Goal: Transaction & Acquisition: Book appointment/travel/reservation

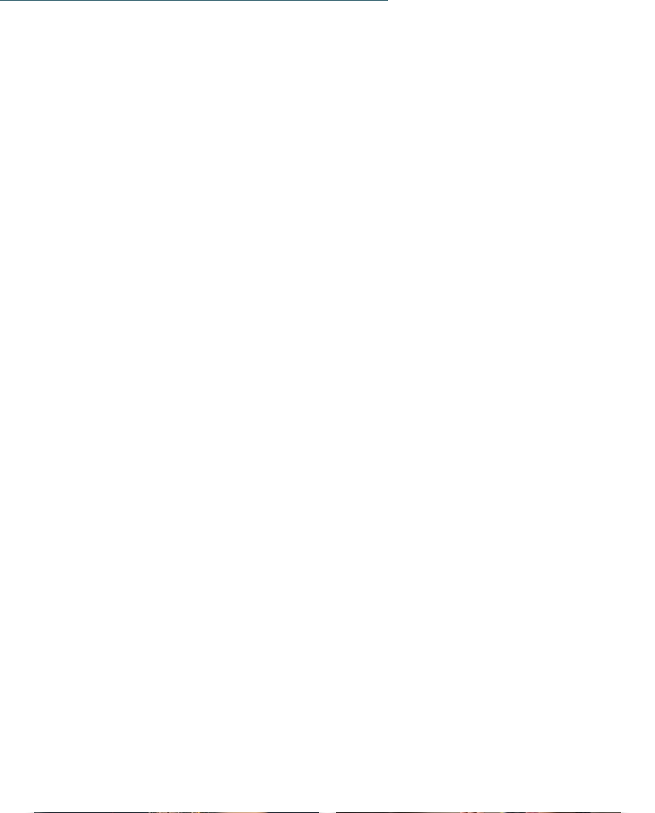
scroll to position [2606, 0]
click at [625, 220] on icon at bounding box center [618, 239] width 47 height 38
click at [617, 220] on icon at bounding box center [618, 239] width 47 height 38
click at [636, 220] on icon at bounding box center [618, 239] width 47 height 38
click at [635, 220] on icon at bounding box center [618, 239] width 47 height 38
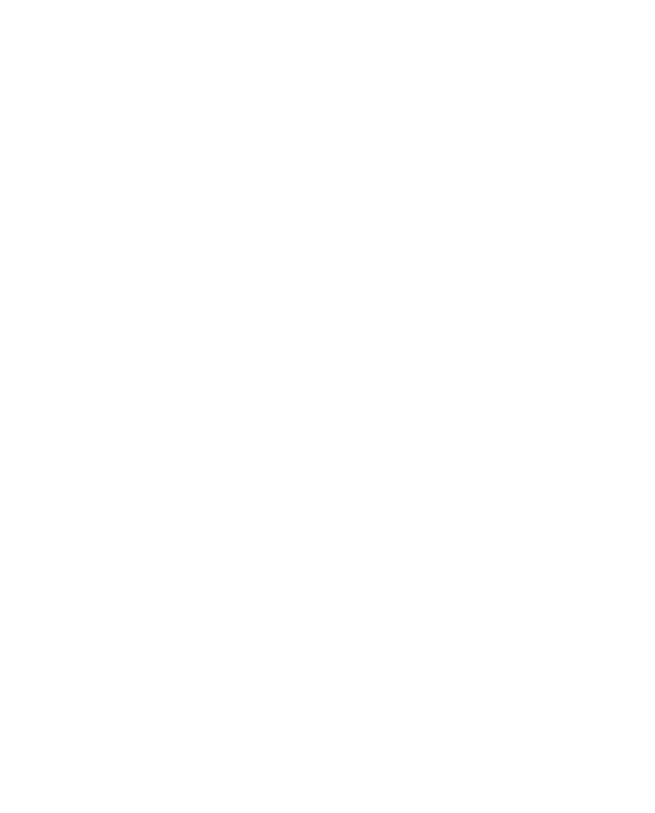
click at [626, 220] on icon at bounding box center [618, 239] width 47 height 38
click at [628, 220] on icon at bounding box center [618, 239] width 47 height 38
click at [620, 220] on icon at bounding box center [618, 239] width 47 height 38
click at [627, 230] on icon at bounding box center [621, 245] width 37 height 30
click at [625, 220] on icon at bounding box center [618, 239] width 47 height 38
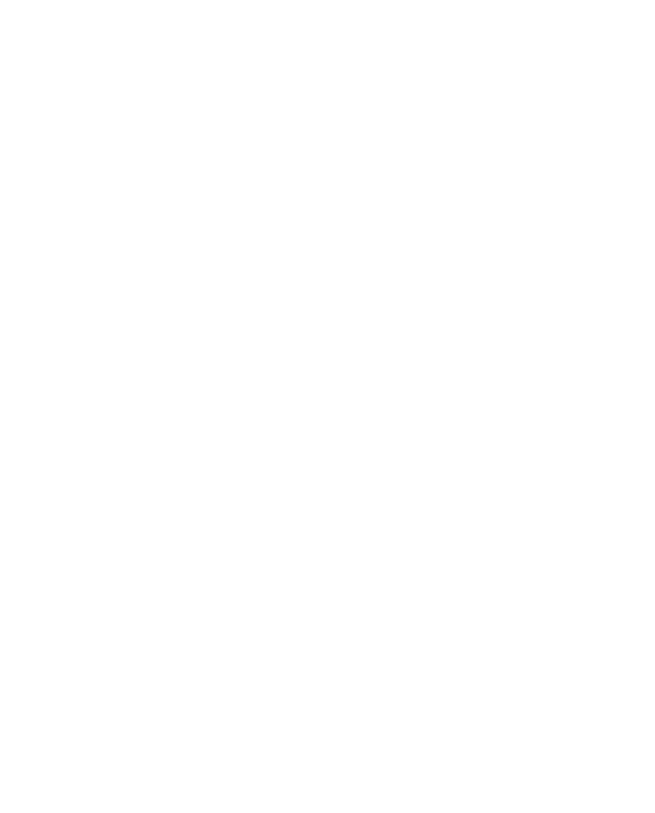
click at [627, 220] on icon at bounding box center [618, 239] width 47 height 38
click at [485, 367] on h4 "Family Home Alpenhof ****" at bounding box center [478, 378] width 251 height 22
click at [608, 38] on img at bounding box center [611, 38] width 85 height 43
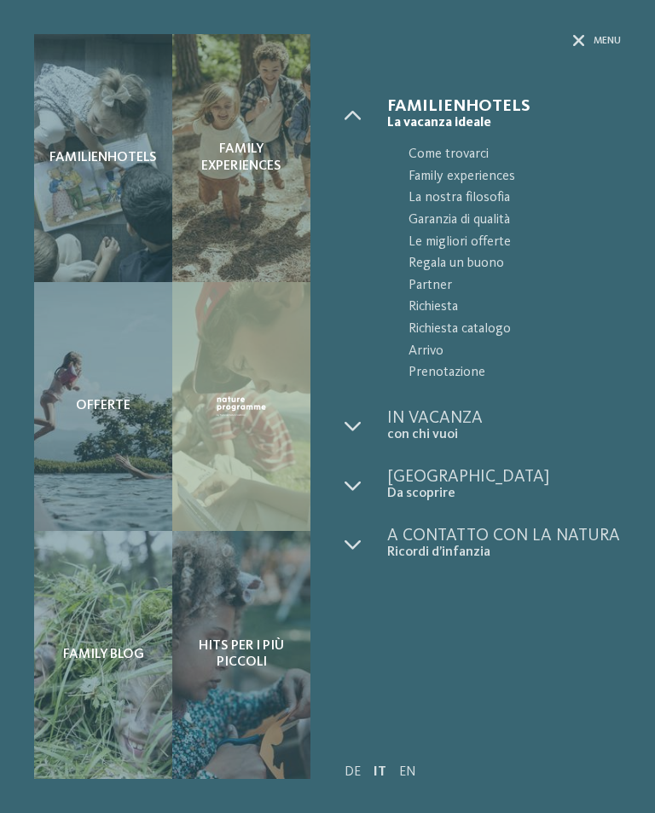
click at [580, 39] on icon at bounding box center [579, 41] width 12 height 12
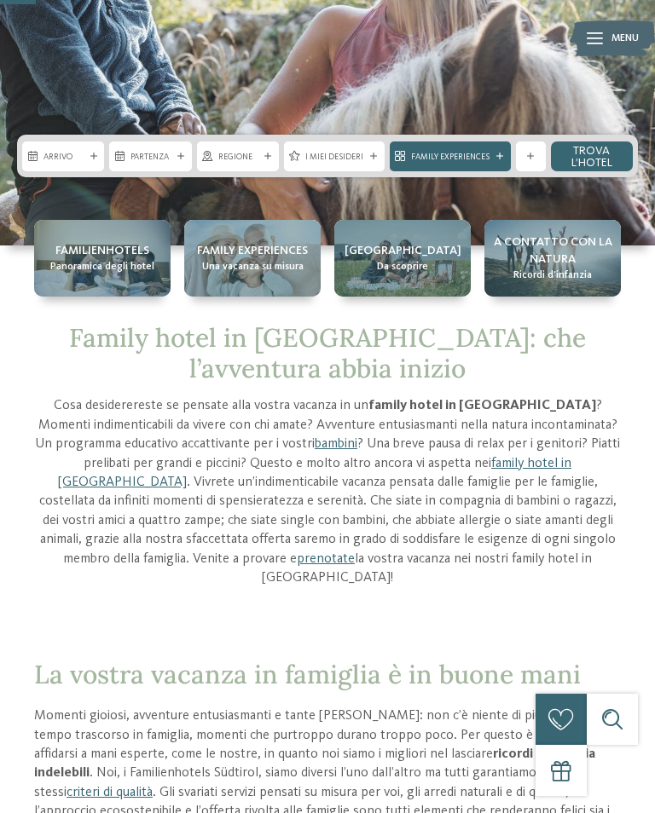
scroll to position [243, 0]
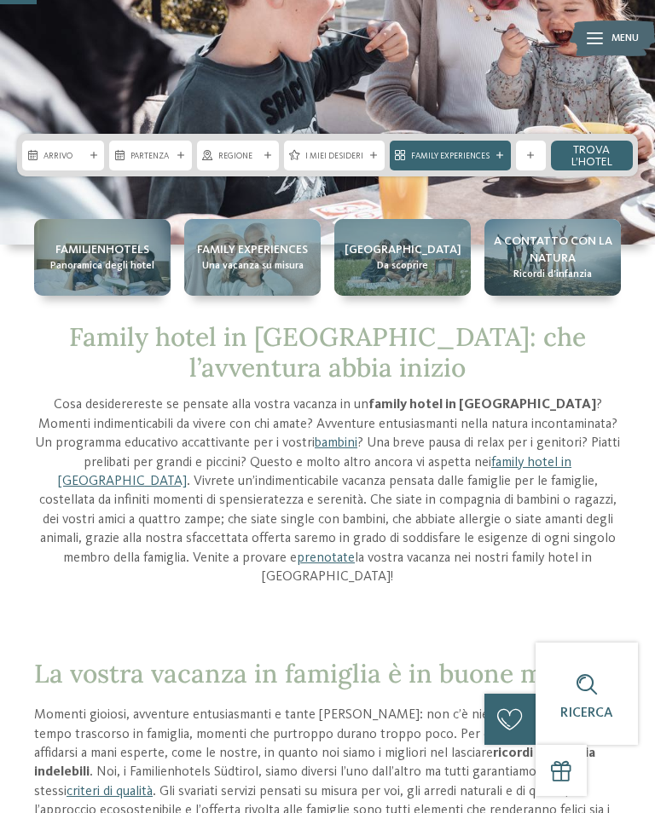
click at [490, 162] on div "Family Experiences" at bounding box center [450, 155] width 87 height 14
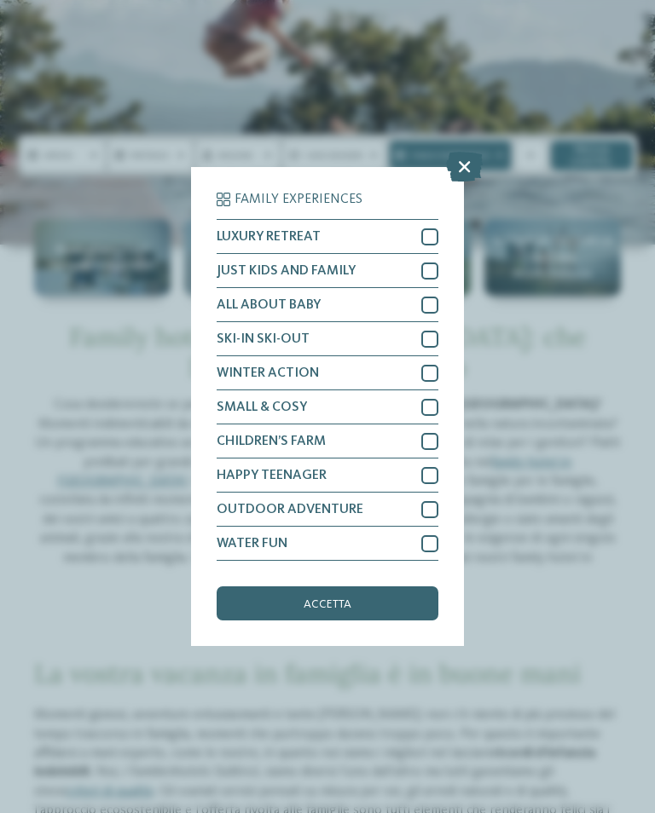
click at [436, 263] on div at bounding box center [429, 271] width 17 height 17
click at [433, 297] on div at bounding box center [429, 305] width 17 height 17
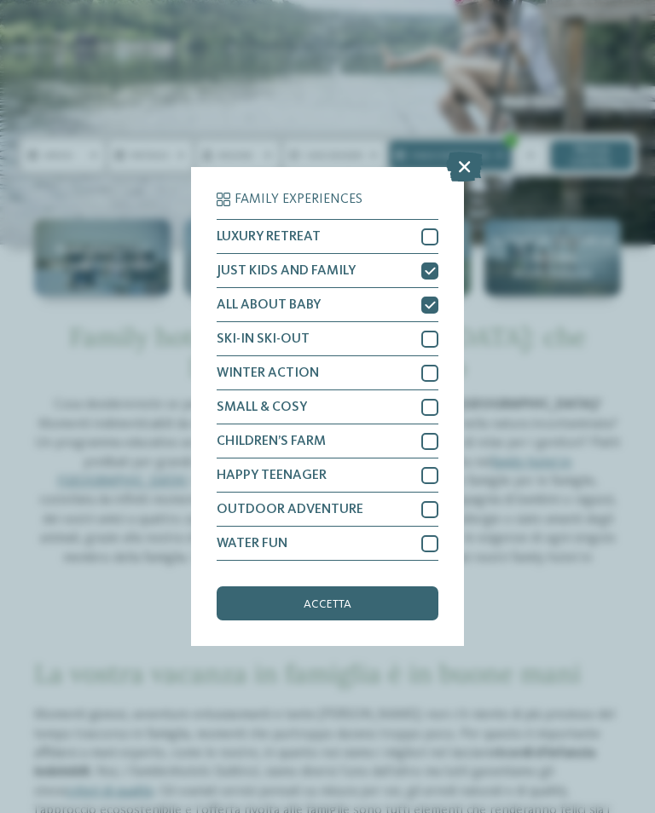
click at [437, 331] on div at bounding box center [429, 339] width 17 height 17
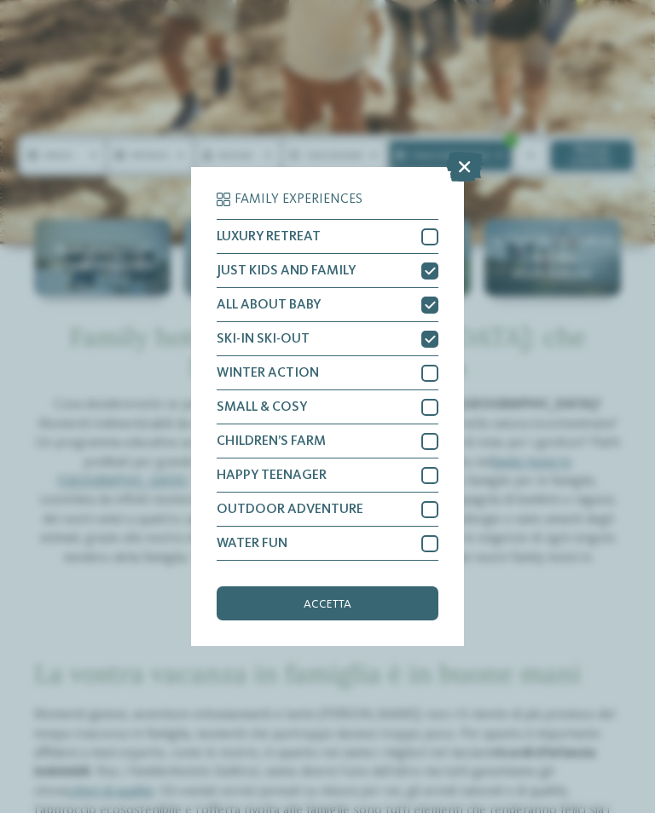
click at [436, 365] on div at bounding box center [429, 373] width 17 height 17
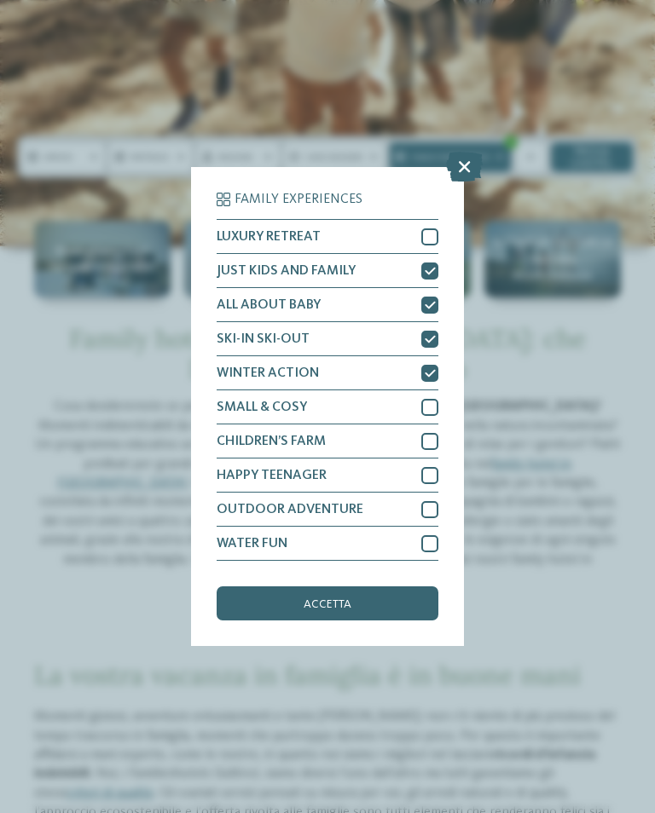
scroll to position [237, 0]
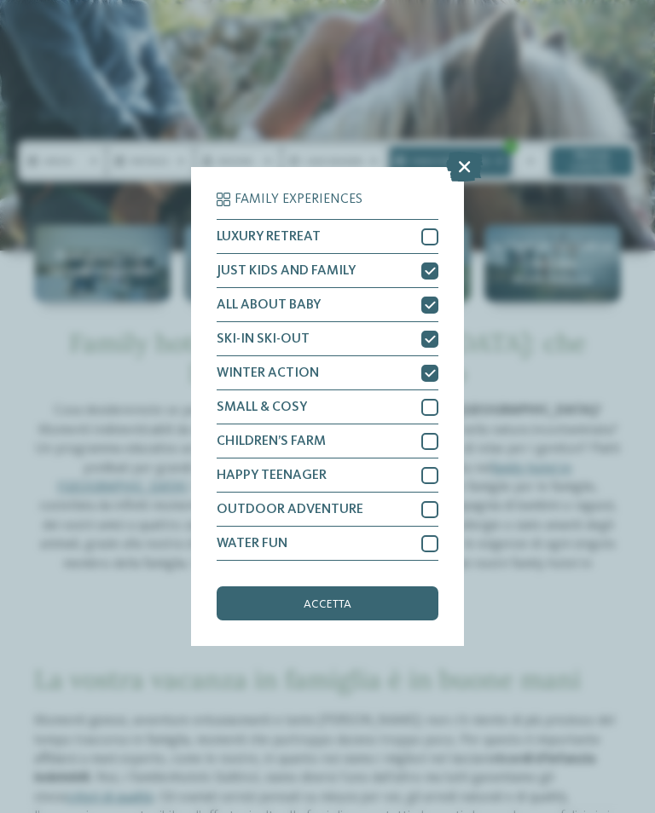
click at [385, 587] on div "accetta" at bounding box center [328, 604] width 222 height 34
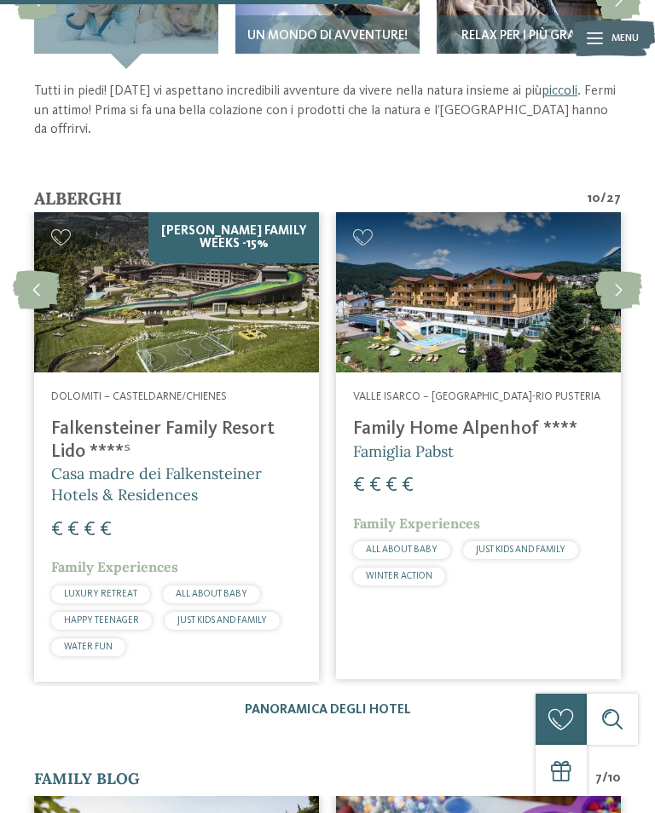
scroll to position [2557, 0]
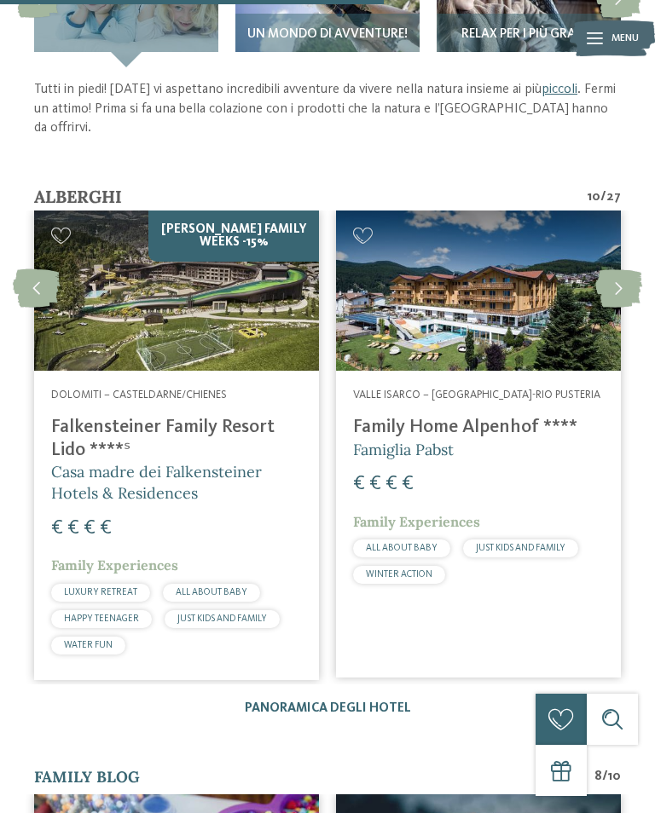
click at [617, 743] on span "Ricerca" at bounding box center [612, 744] width 53 height 14
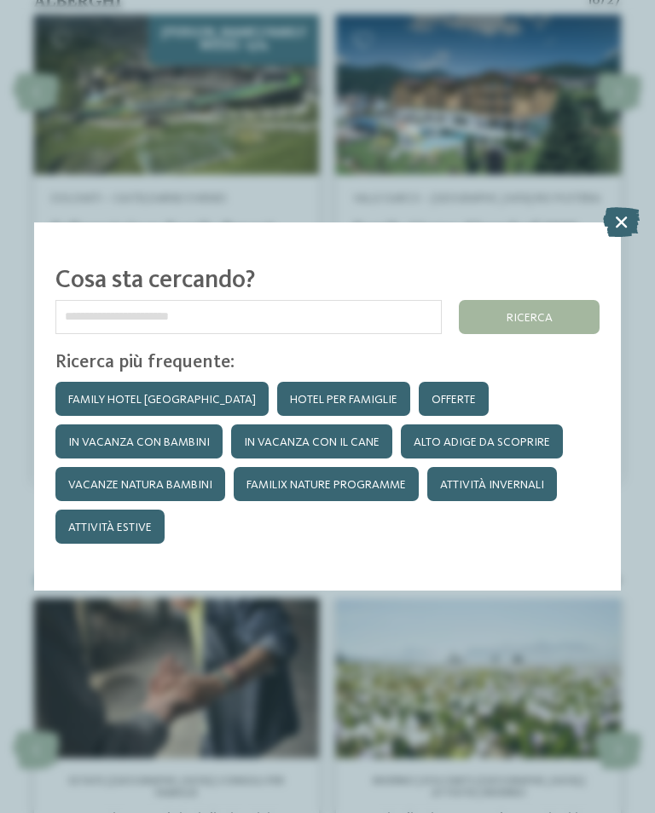
scroll to position [4368, 0]
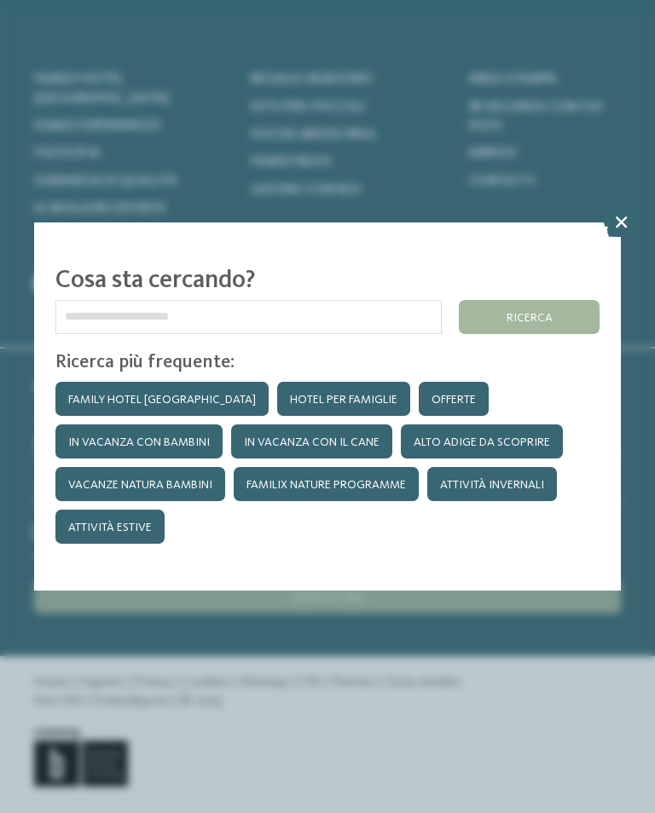
click at [610, 206] on icon at bounding box center [621, 221] width 37 height 30
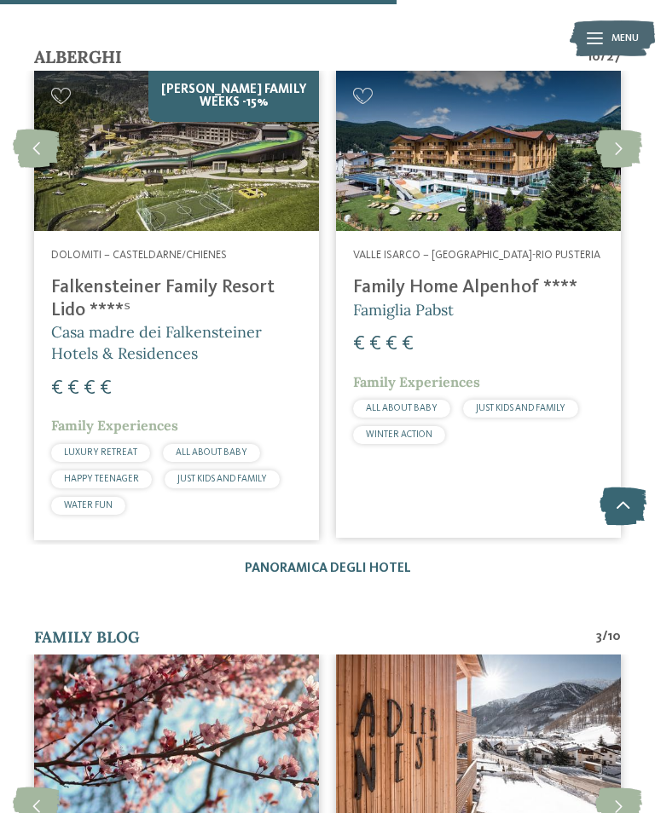
scroll to position [2679, 0]
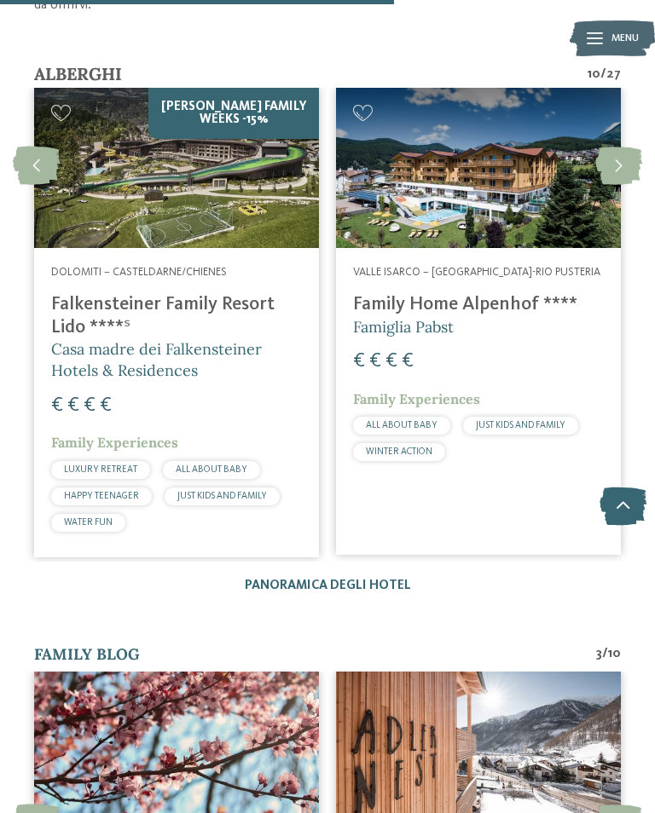
click at [627, 147] on icon at bounding box center [618, 166] width 47 height 38
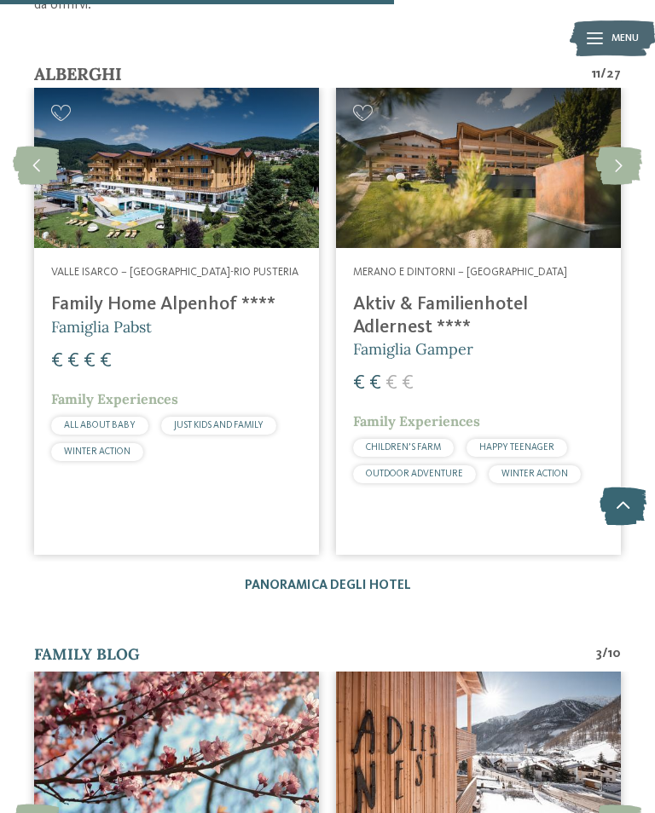
click at [45, 147] on icon at bounding box center [36, 166] width 47 height 38
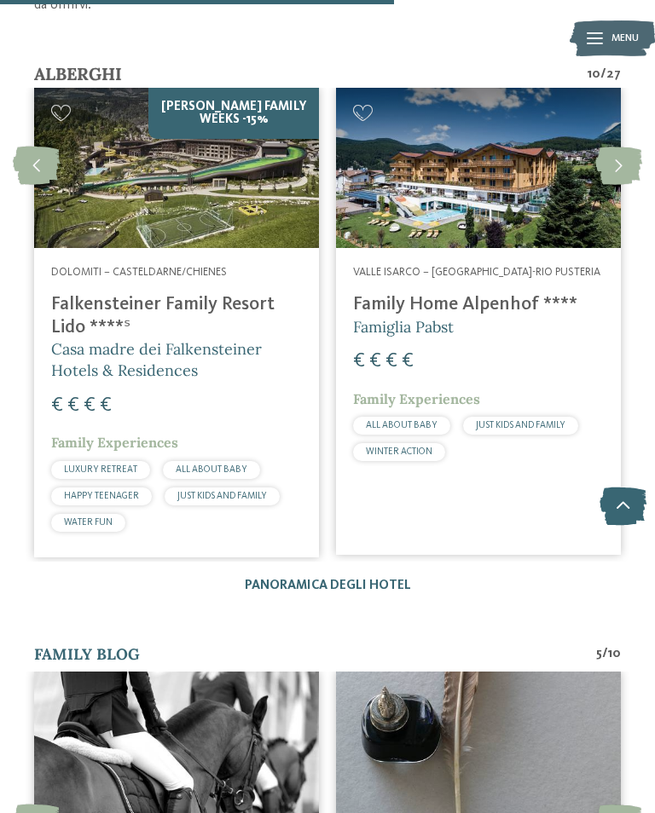
click at [619, 147] on icon at bounding box center [618, 166] width 47 height 38
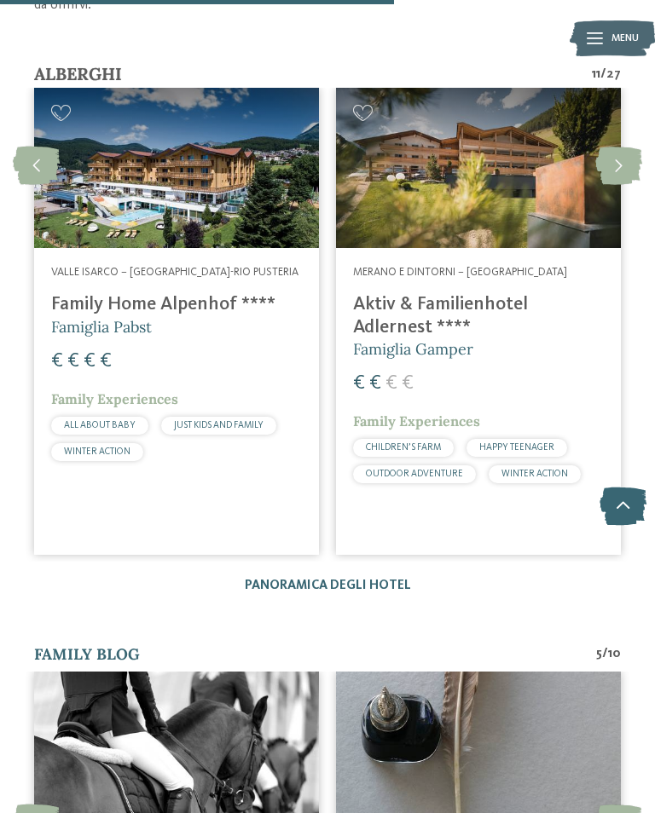
click at [619, 147] on icon at bounding box center [618, 166] width 47 height 38
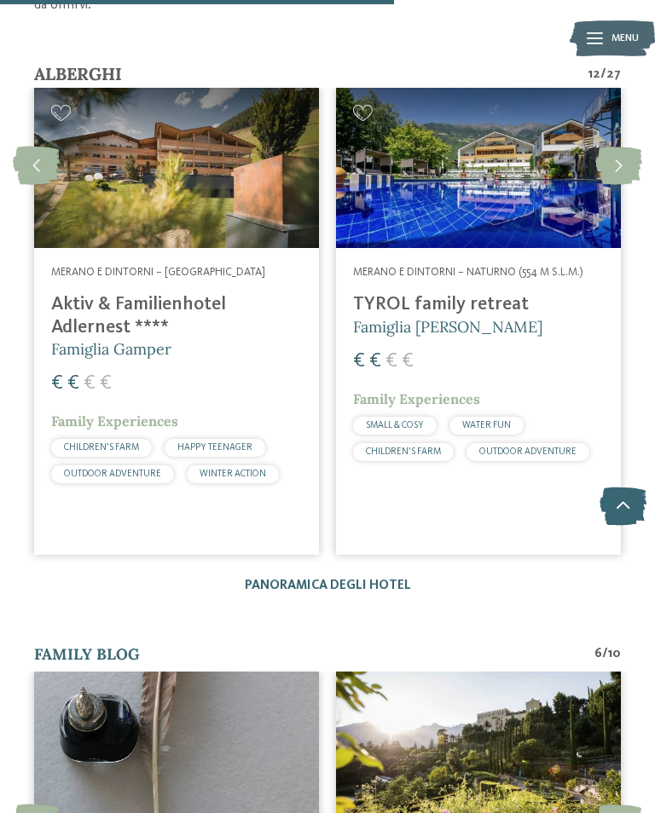
click at [608, 147] on icon at bounding box center [618, 166] width 47 height 38
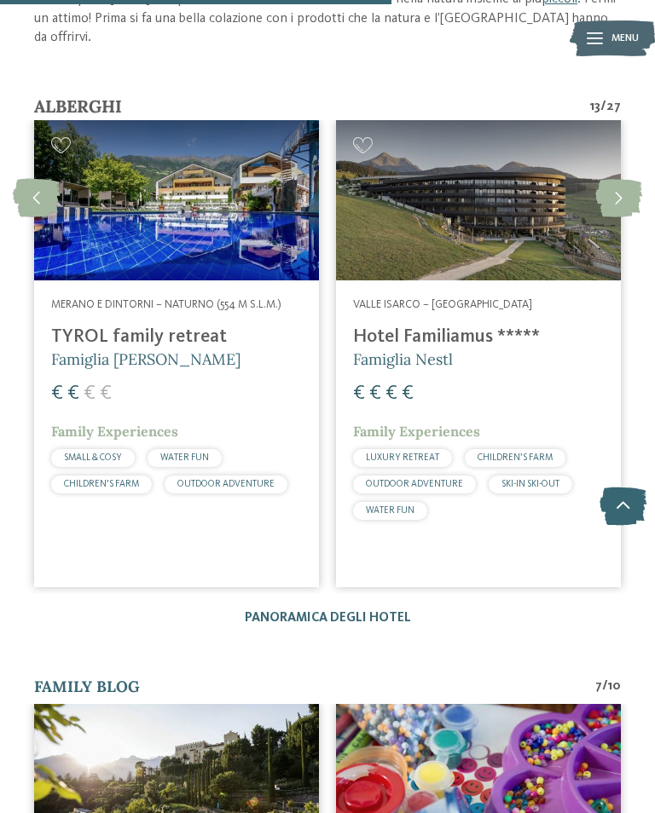
scroll to position [2646, 0]
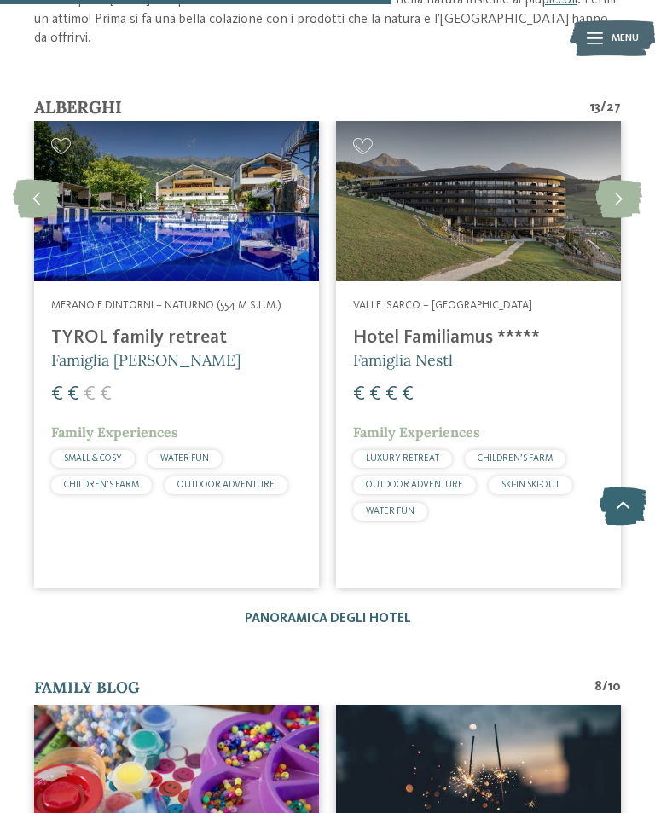
click at [618, 180] on icon at bounding box center [618, 199] width 47 height 38
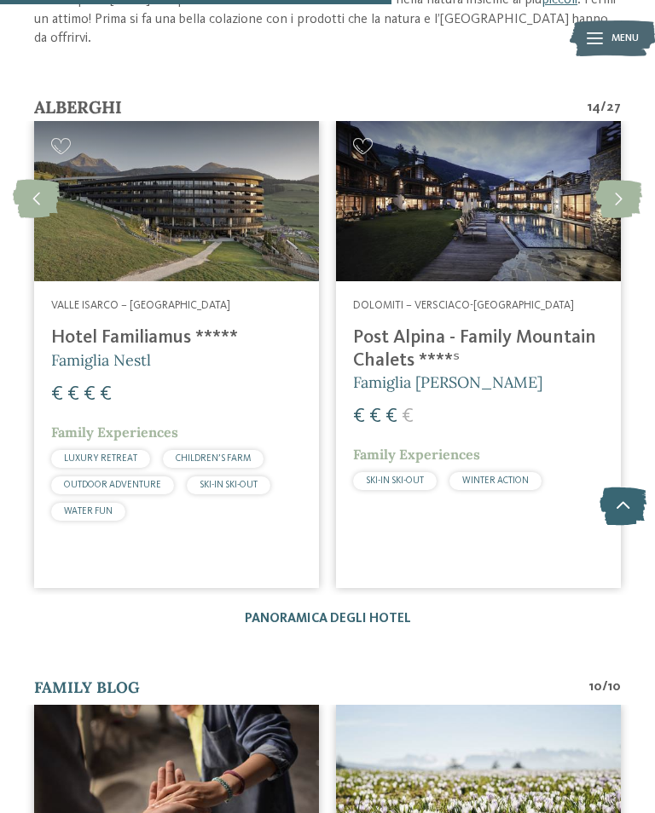
click at [626, 180] on icon at bounding box center [618, 199] width 47 height 38
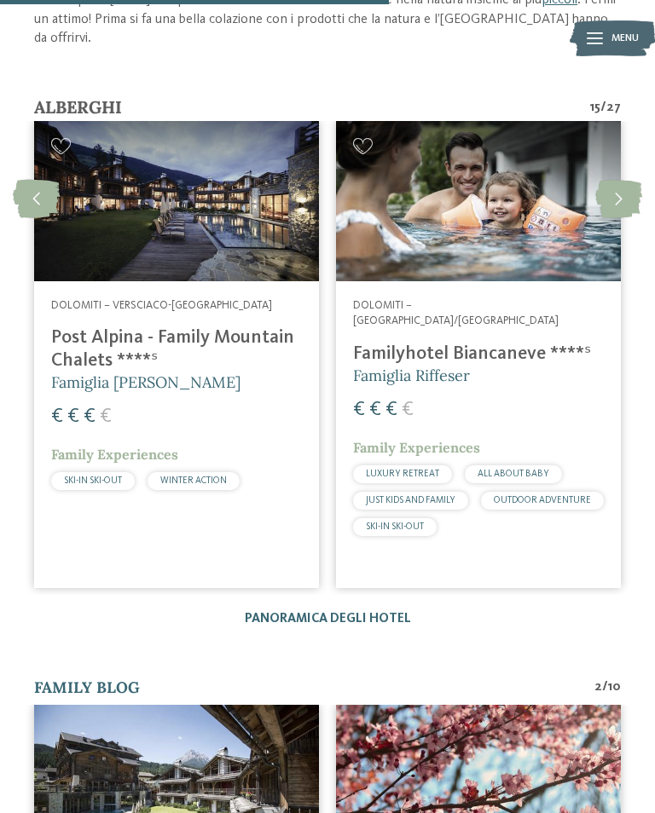
scroll to position [2645, 0]
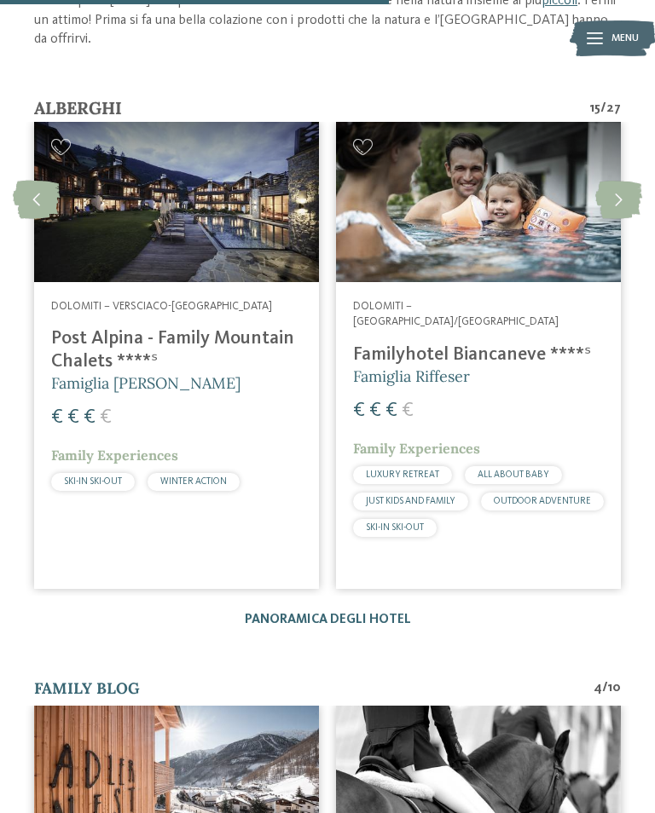
click at [626, 181] on icon at bounding box center [618, 200] width 47 height 38
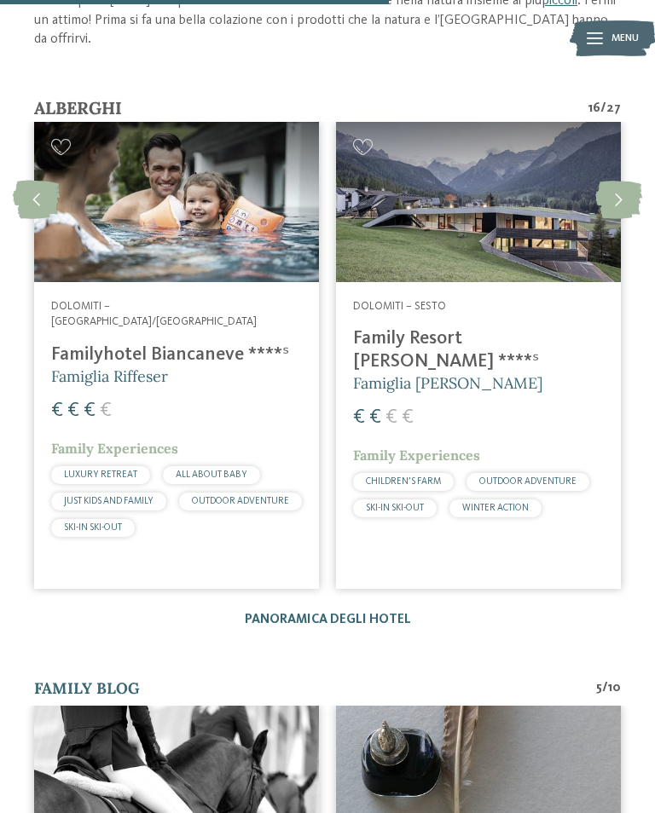
click at [617, 181] on icon at bounding box center [618, 200] width 47 height 38
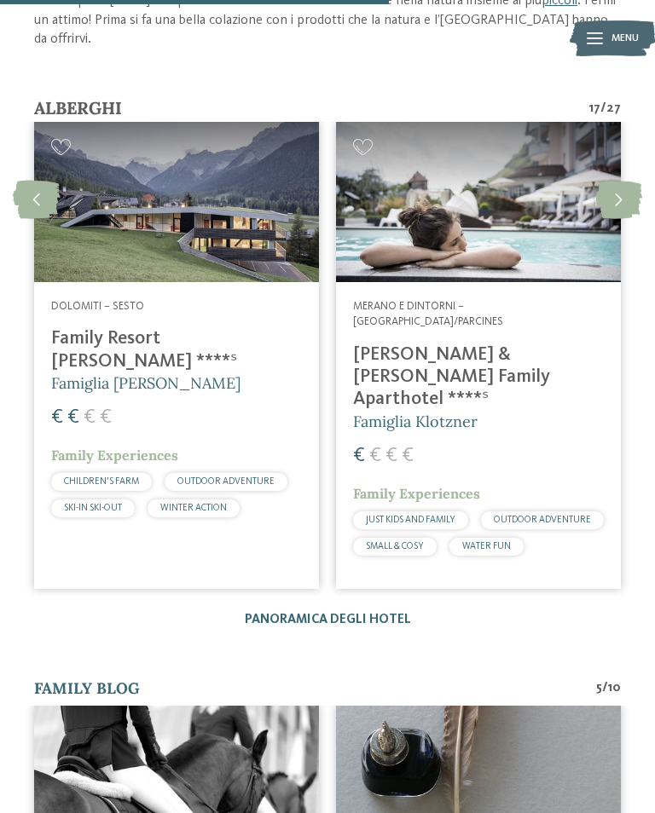
click at [628, 181] on icon at bounding box center [618, 200] width 47 height 38
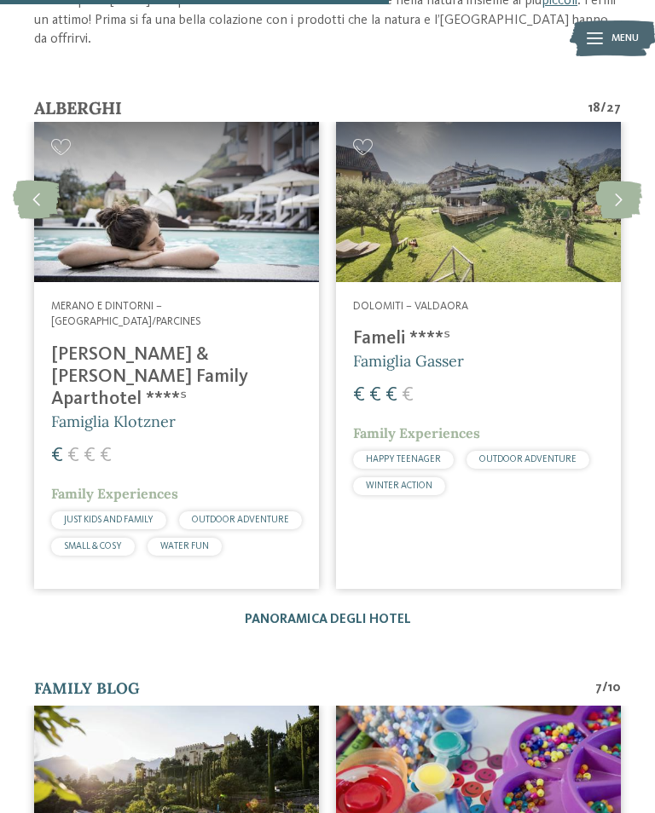
click at [623, 181] on icon at bounding box center [618, 200] width 47 height 38
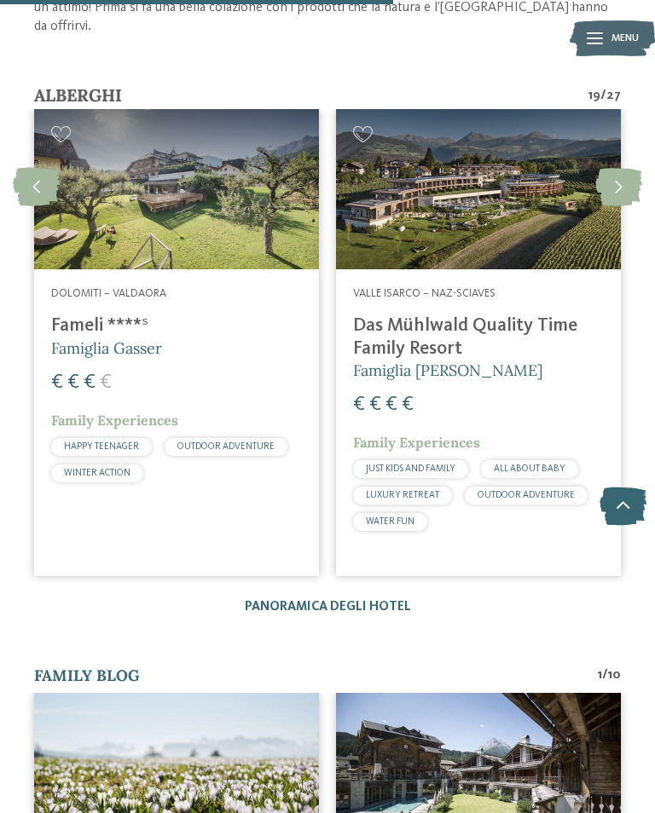
scroll to position [2657, 0]
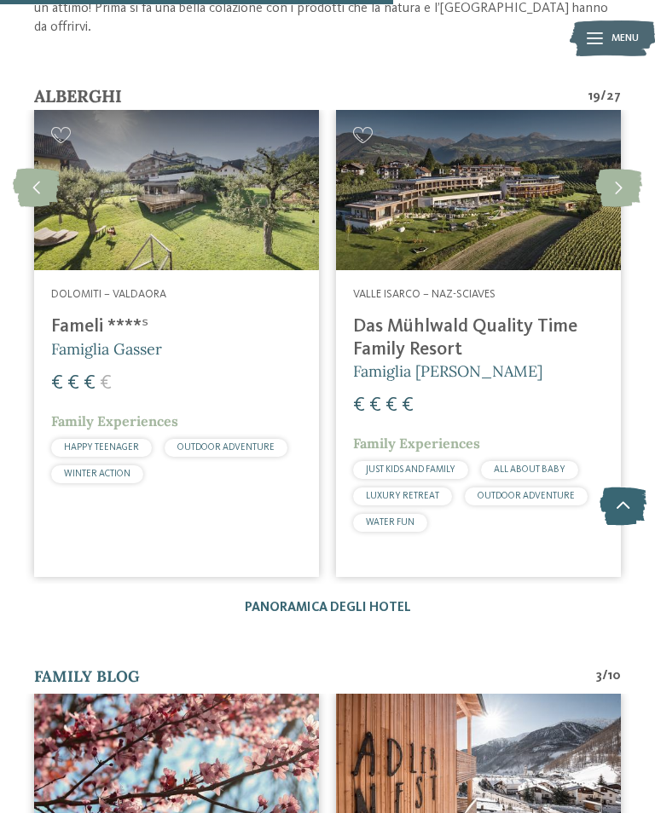
click at [509, 315] on h4 "Das Mühlwald Quality Time Family Resort" at bounding box center [478, 337] width 251 height 45
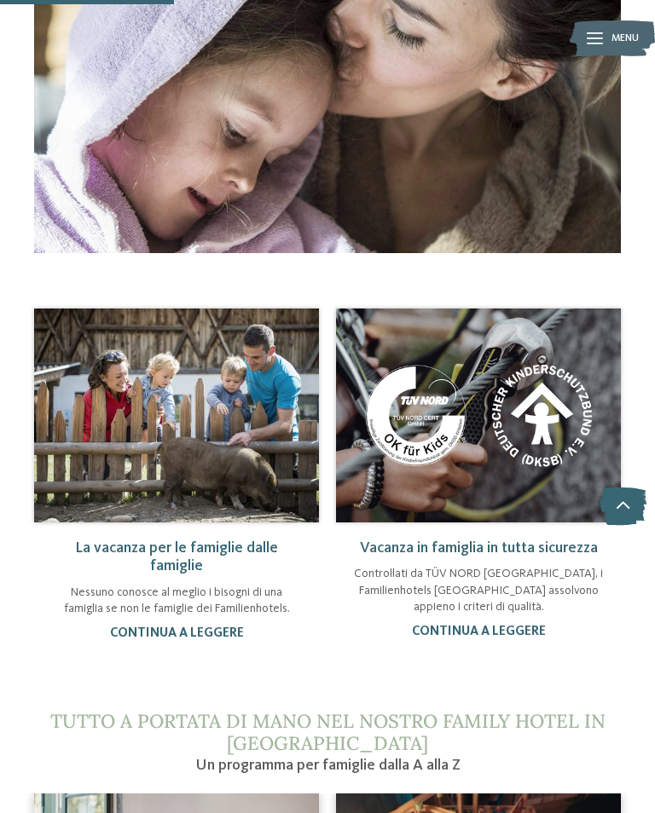
scroll to position [1179, 0]
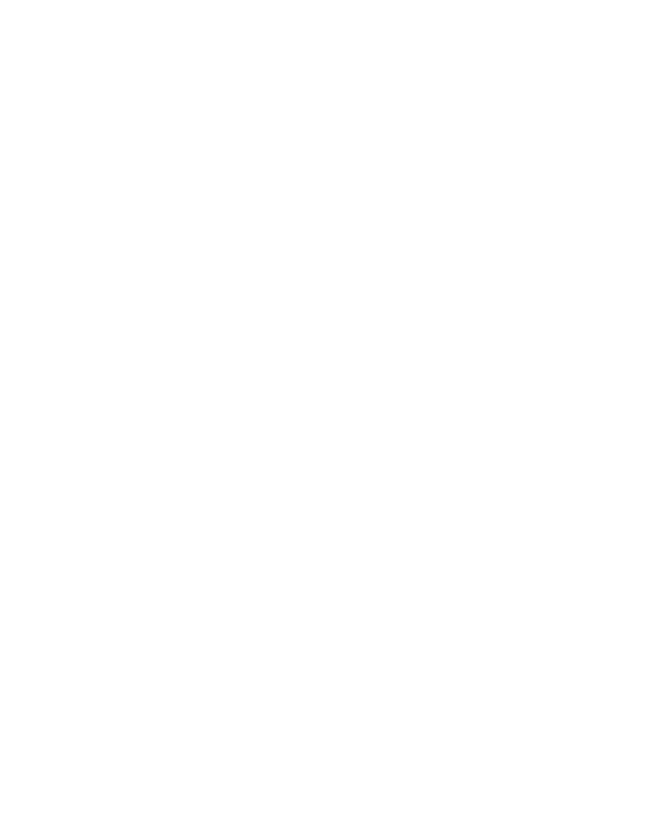
scroll to position [364, 0]
click at [266, 217] on span "20/12/2025 – 12/04/2026" at bounding box center [222, 210] width 87 height 18
click at [249, 124] on div "Family Home Alpenhof **** Famiglia Pabst 29/05/2025 – 09/11/2025 da" at bounding box center [327, 146] width 587 height 163
click at [221, 136] on div "20/12/2025 – 12/04/2026" at bounding box center [207, 134] width 118 height 18
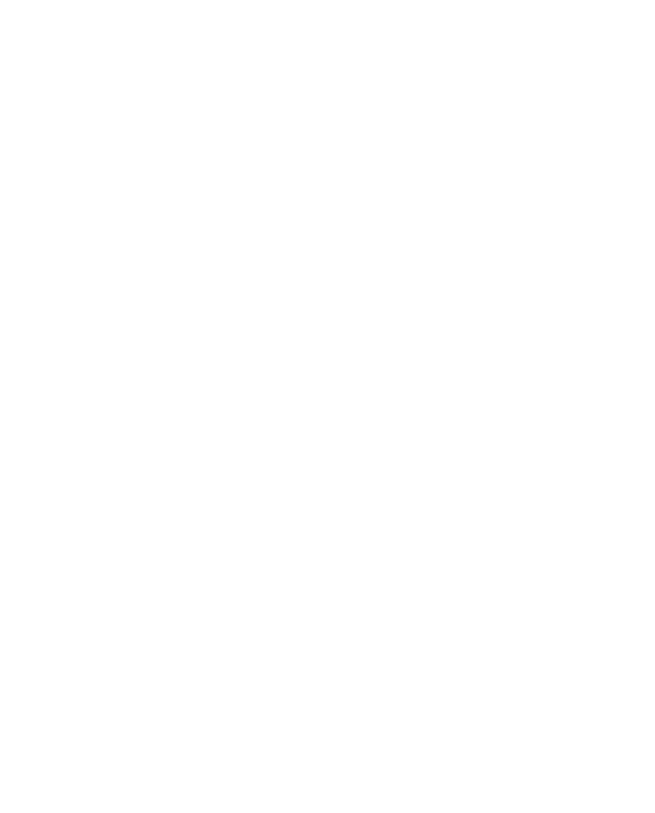
click at [175, 135] on icon at bounding box center [166, 134] width 17 height 14
click at [618, 355] on icon at bounding box center [621, 356] width 47 height 38
click at [627, 199] on icon at bounding box center [621, 211] width 47 height 38
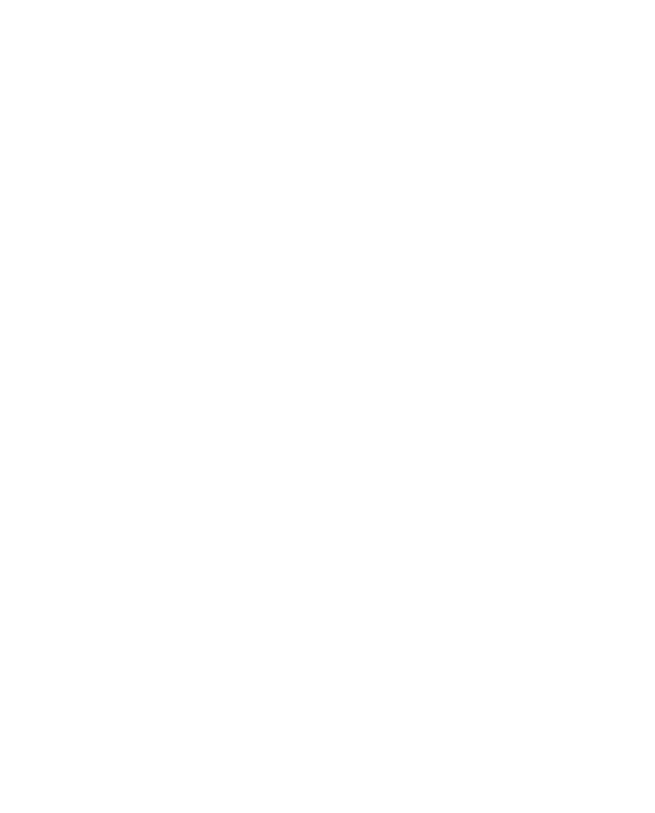
click at [627, 207] on icon at bounding box center [621, 211] width 47 height 38
click at [627, 211] on icon at bounding box center [621, 218] width 47 height 38
click at [629, 210] on icon at bounding box center [621, 218] width 47 height 38
click at [228, 379] on span "JUST KIDS AND FAMILY" at bounding box center [202, 378] width 90 height 9
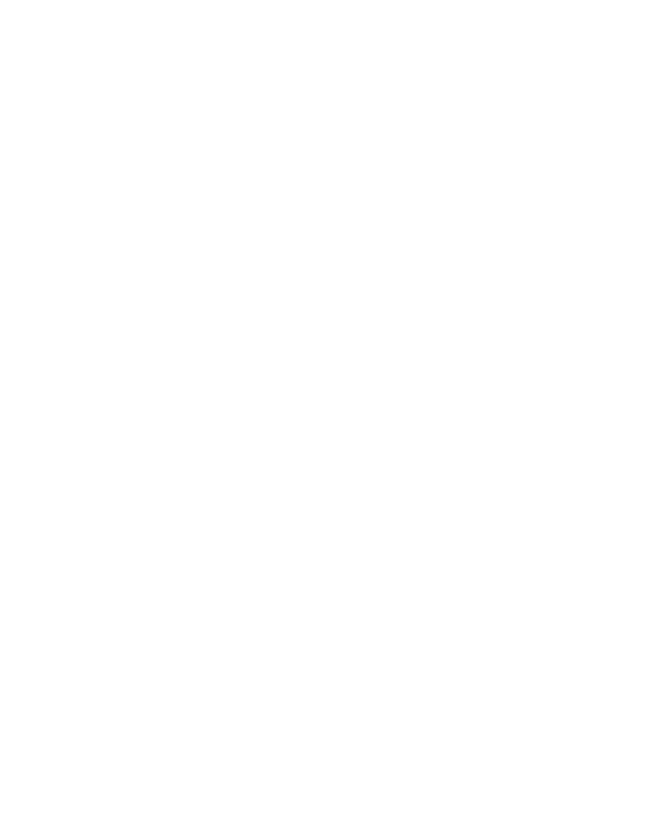
click at [317, 381] on span "WINTER ACTION" at bounding box center [318, 378] width 66 height 9
click at [317, 379] on span "WINTER ACTION" at bounding box center [318, 378] width 66 height 9
click at [329, 388] on div "Family Home Alpenhof ****: per una vacanza senza pensieri Tane di conigli, osse…" at bounding box center [327, 487] width 587 height 681
click at [88, 379] on span "ALL ABOUT BABY" at bounding box center [83, 378] width 72 height 9
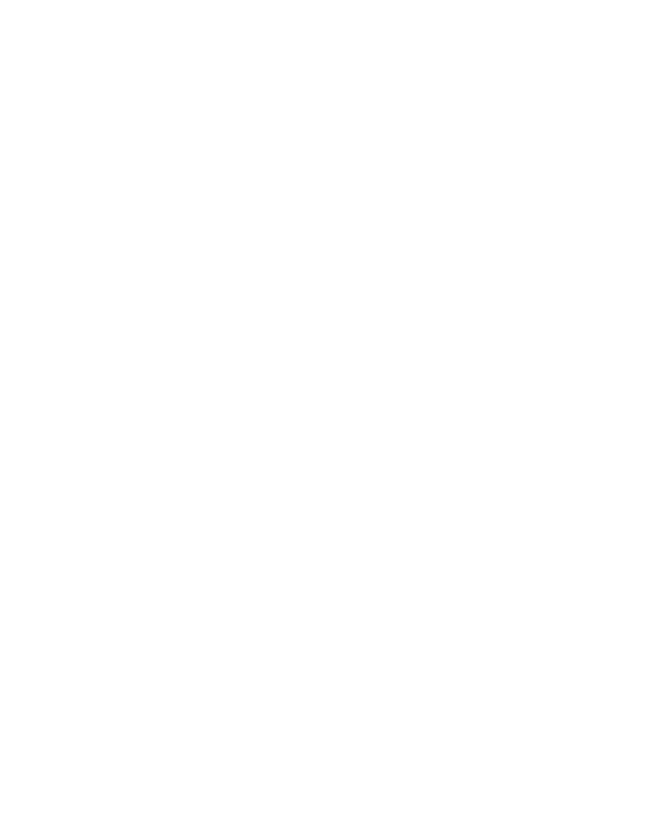
click at [35, 113] on icon at bounding box center [38, 111] width 42 height 34
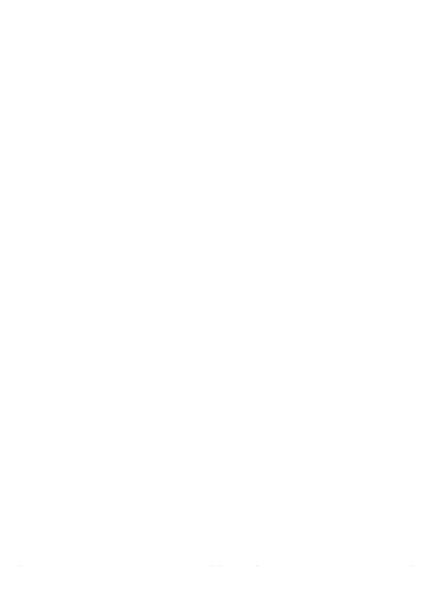
scroll to position [1211, 0]
